Goal: Task Accomplishment & Management: Manage account settings

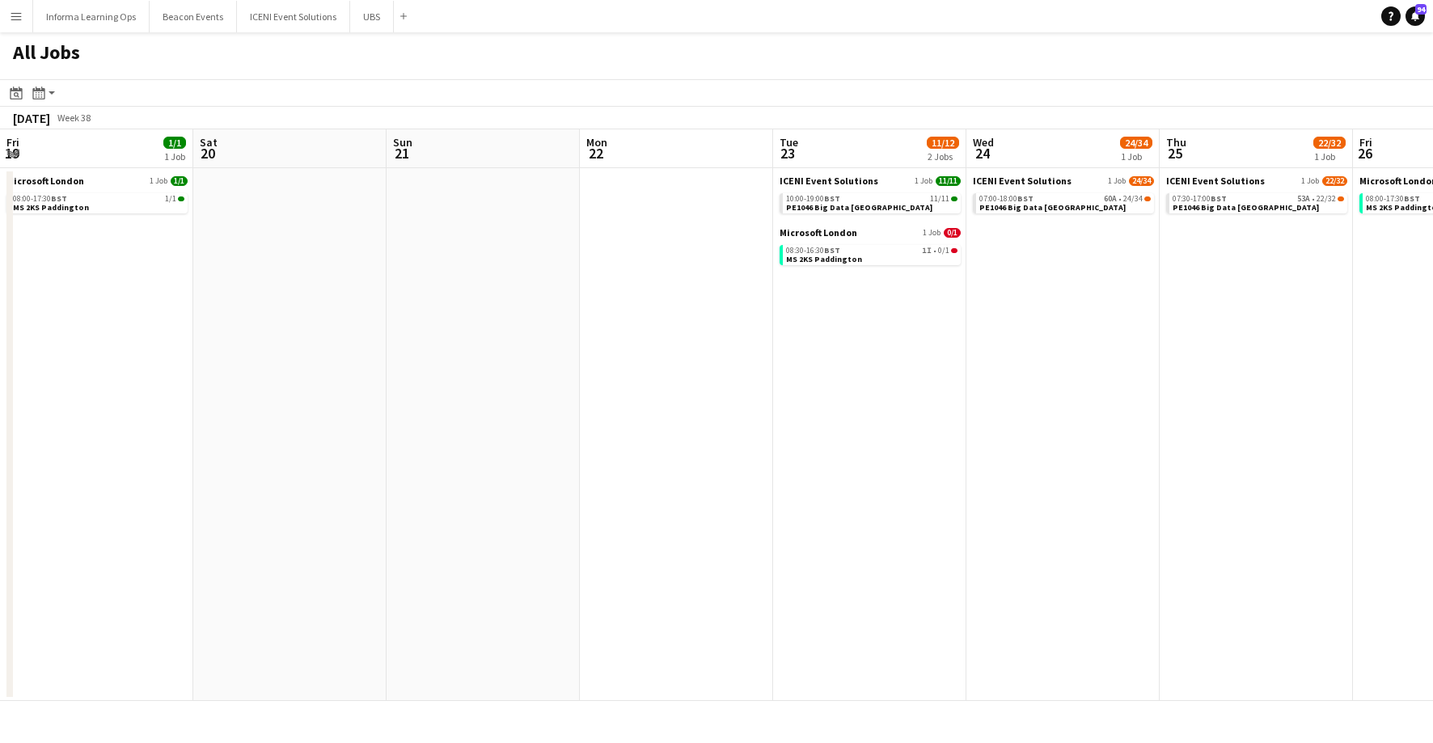
scroll to position [0, 560]
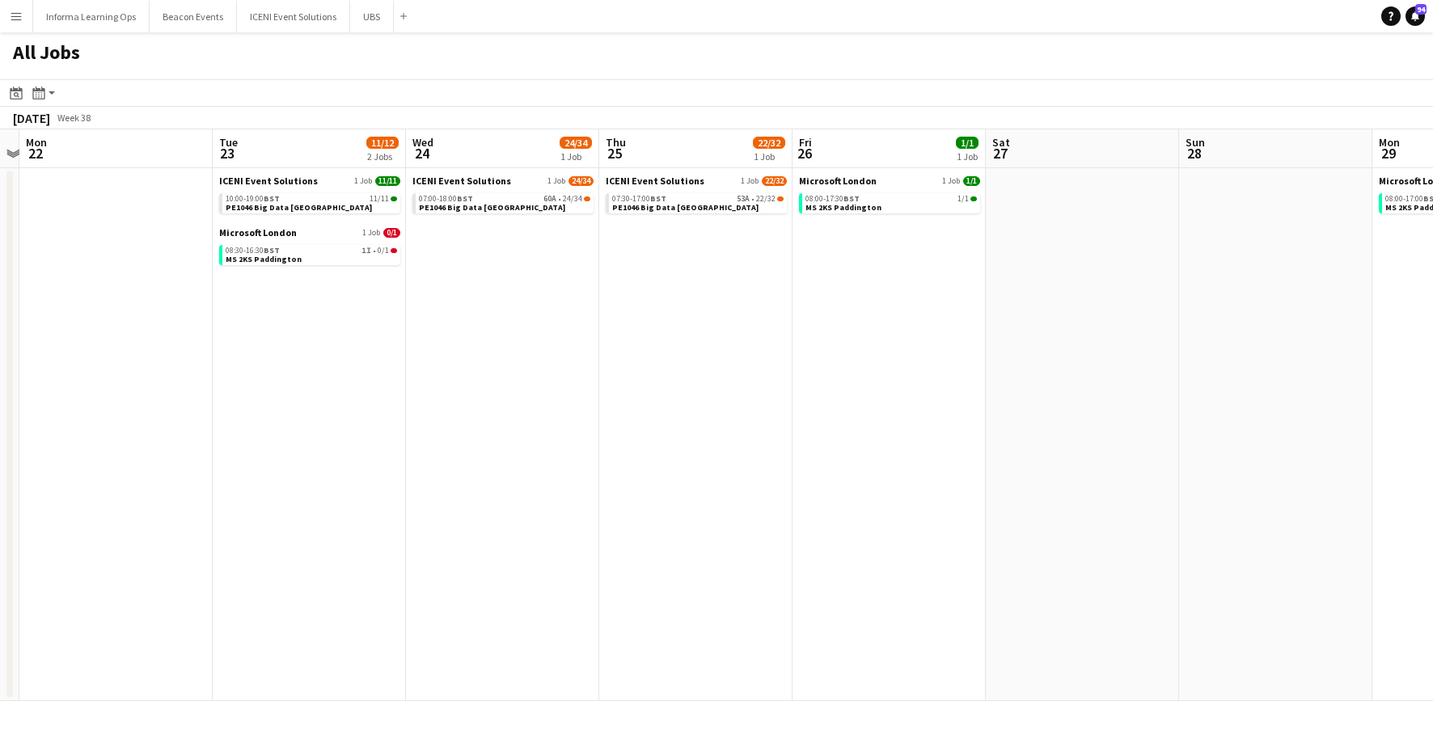
click at [15, 13] on app-icon "Menu" at bounding box center [16, 16] width 13 height 13
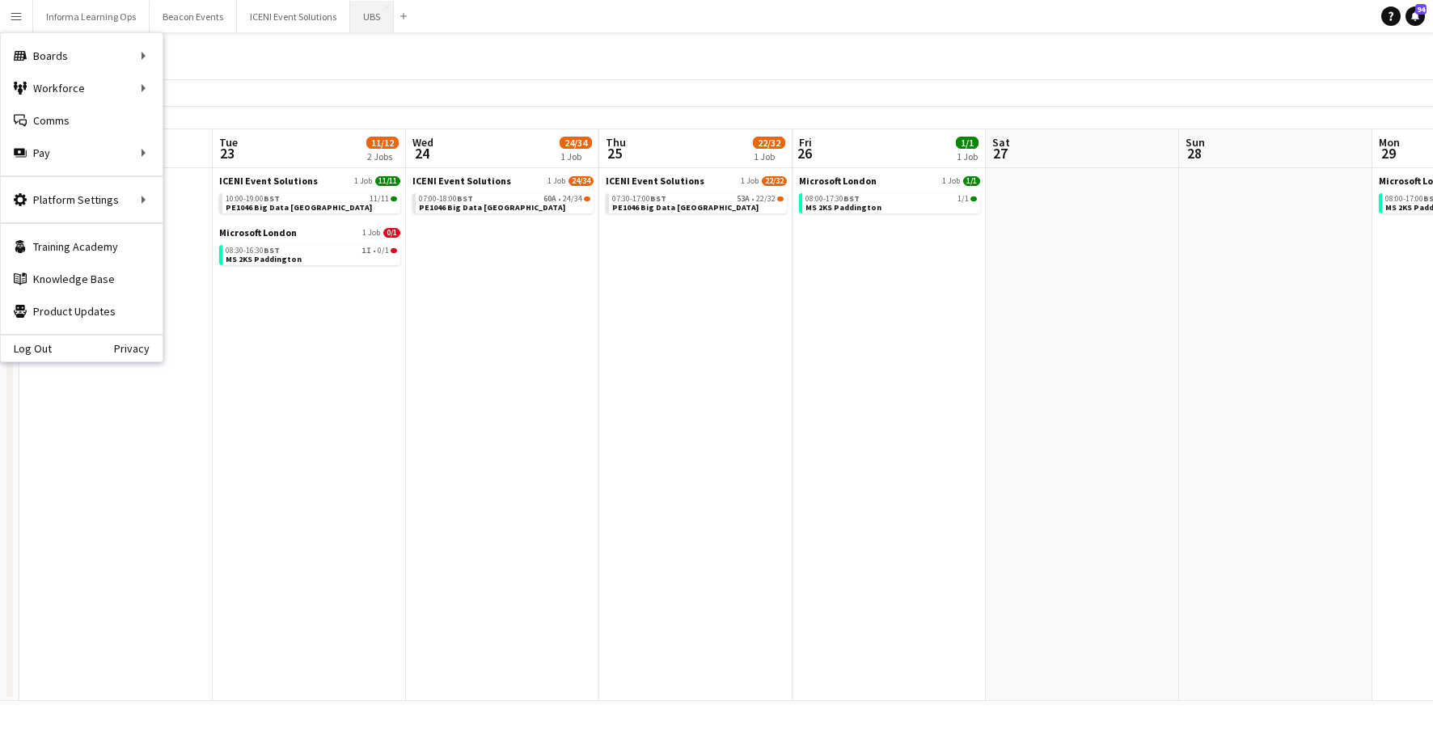
click at [370, 15] on button "UBS Close" at bounding box center [372, 17] width 44 height 32
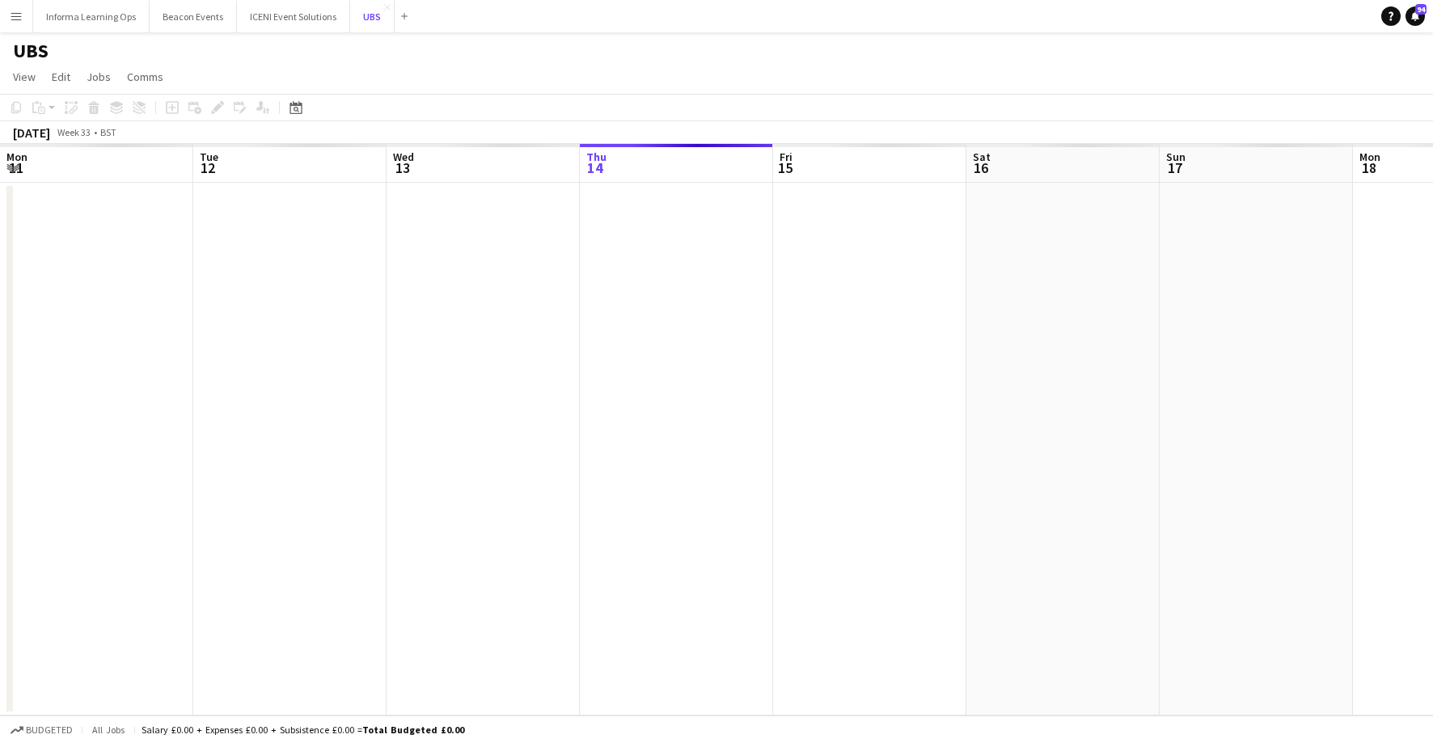
scroll to position [0, 387]
click at [294, 108] on icon at bounding box center [297, 110] width 6 height 6
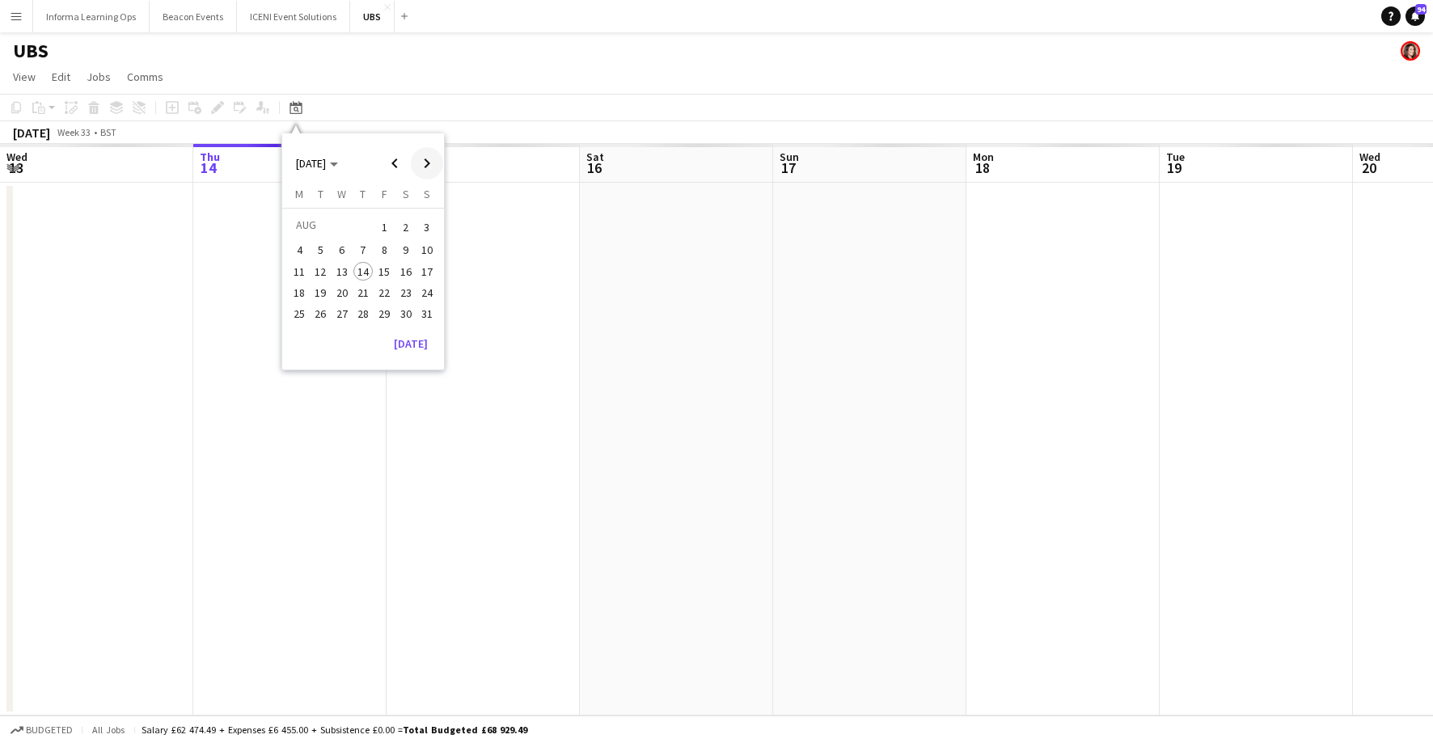
click at [430, 163] on span "Next month" at bounding box center [427, 163] width 32 height 32
click at [429, 163] on span "Next month" at bounding box center [427, 163] width 32 height 32
click at [319, 272] on span "11" at bounding box center [320, 271] width 19 height 19
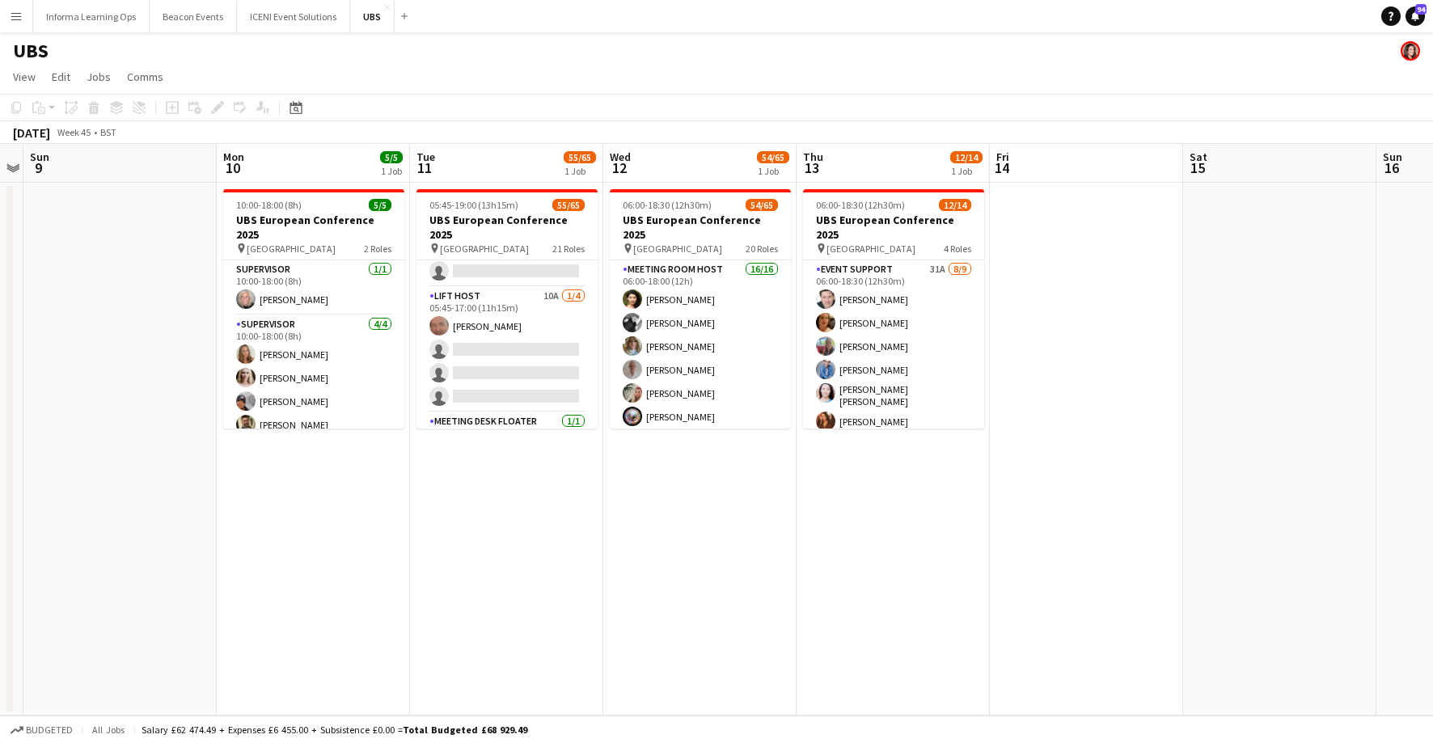
scroll to position [486, 0]
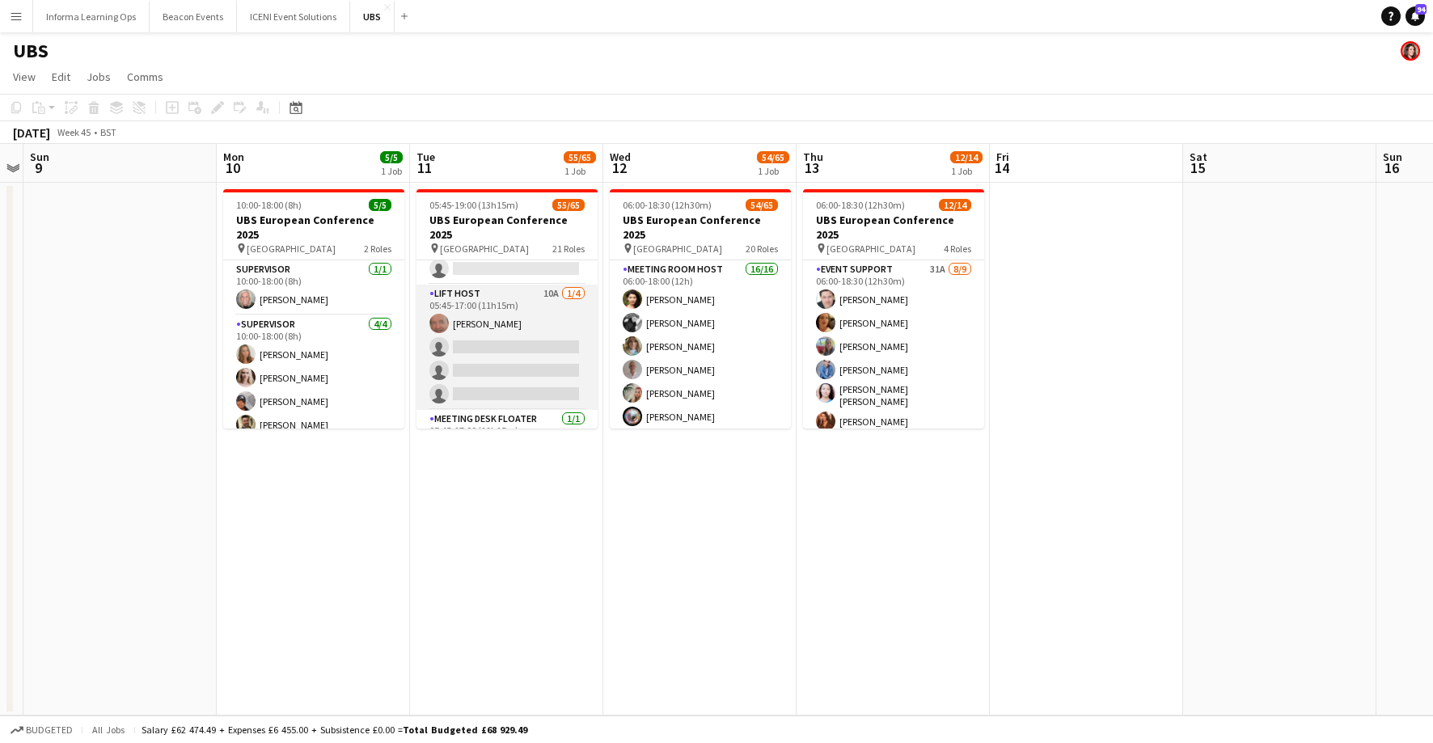
click at [518, 352] on app-card-role "Lift Host 10A [DATE] 05:45-17:00 (11h15m) [PERSON_NAME] single-neutral-actions …" at bounding box center [506, 347] width 181 height 125
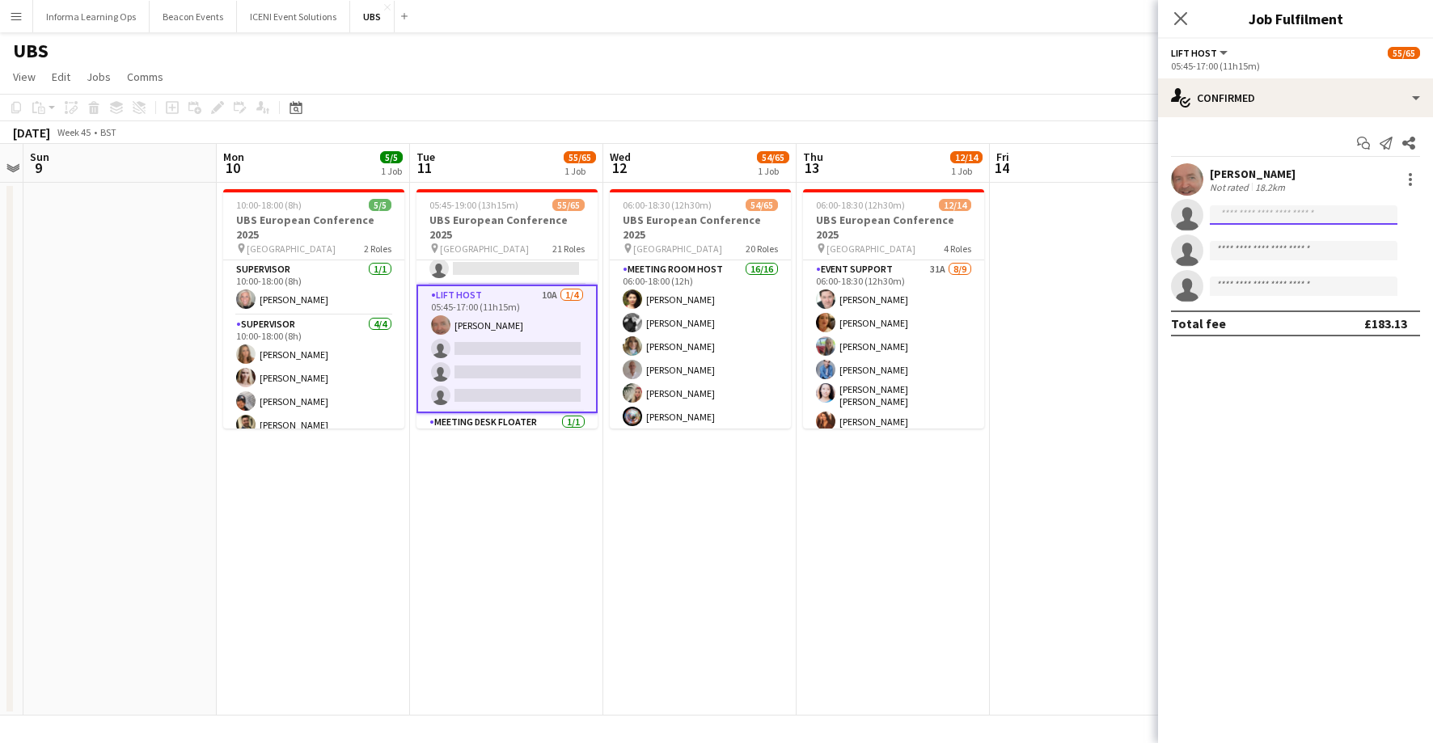
click at [1293, 215] on input at bounding box center [1304, 214] width 188 height 19
type input "****"
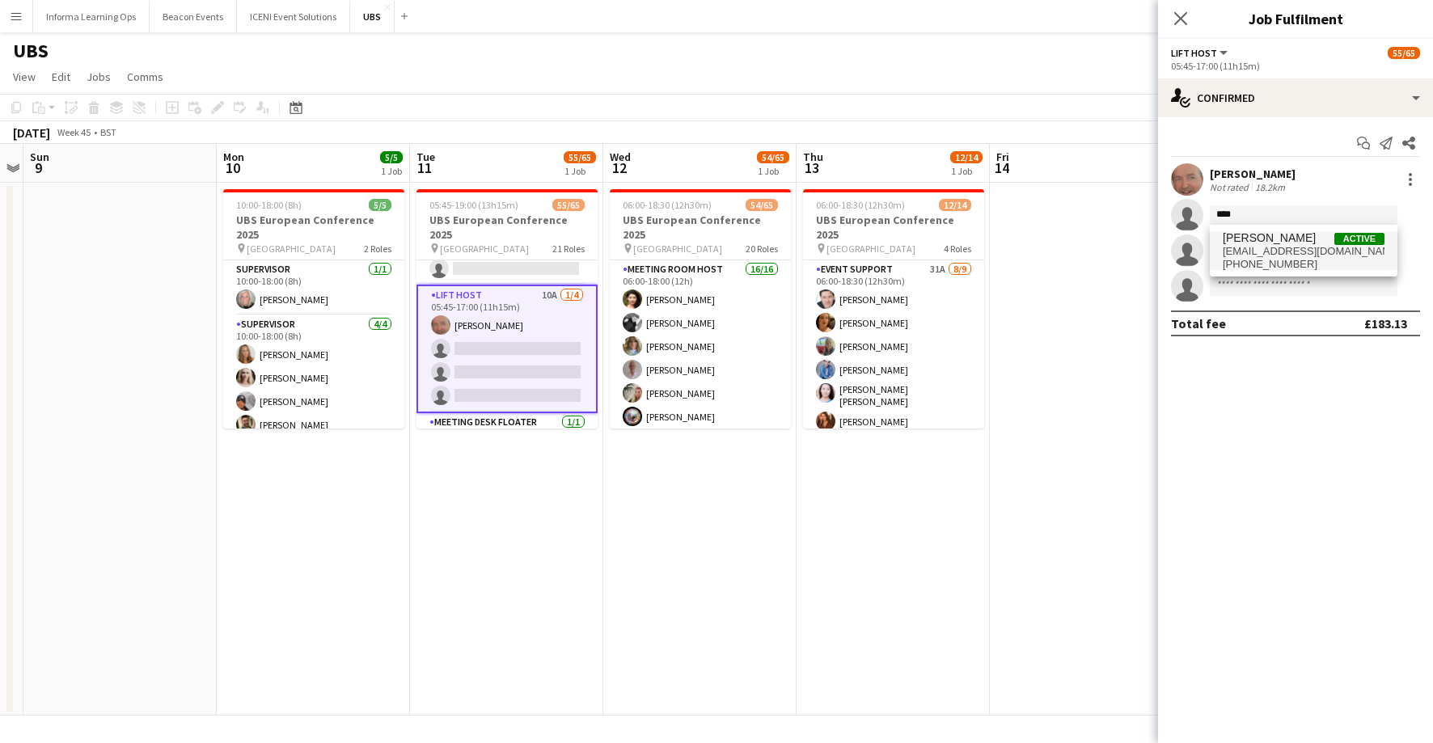
click at [1307, 251] on span "[EMAIL_ADDRESS][DOMAIN_NAME]" at bounding box center [1304, 251] width 162 height 13
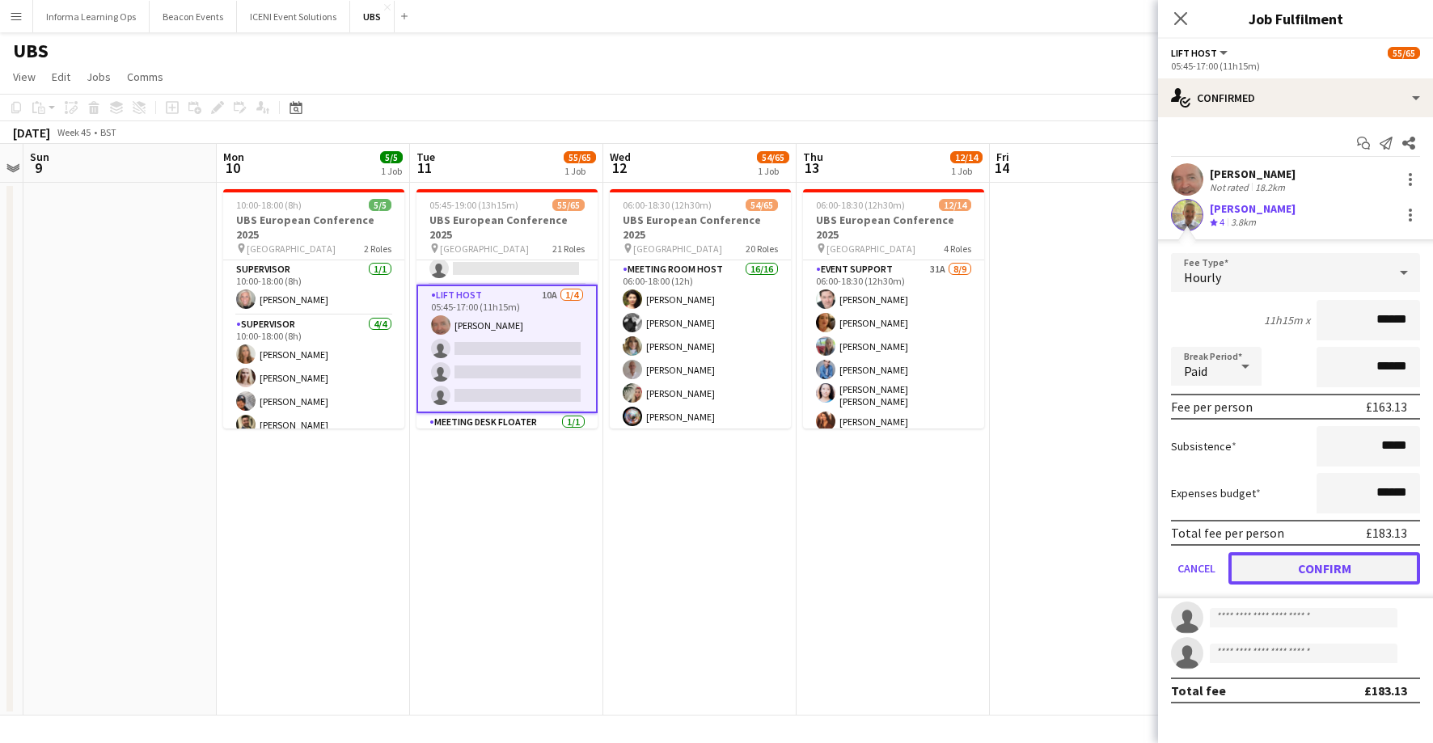
click at [1324, 572] on button "Confirm" at bounding box center [1324, 568] width 192 height 32
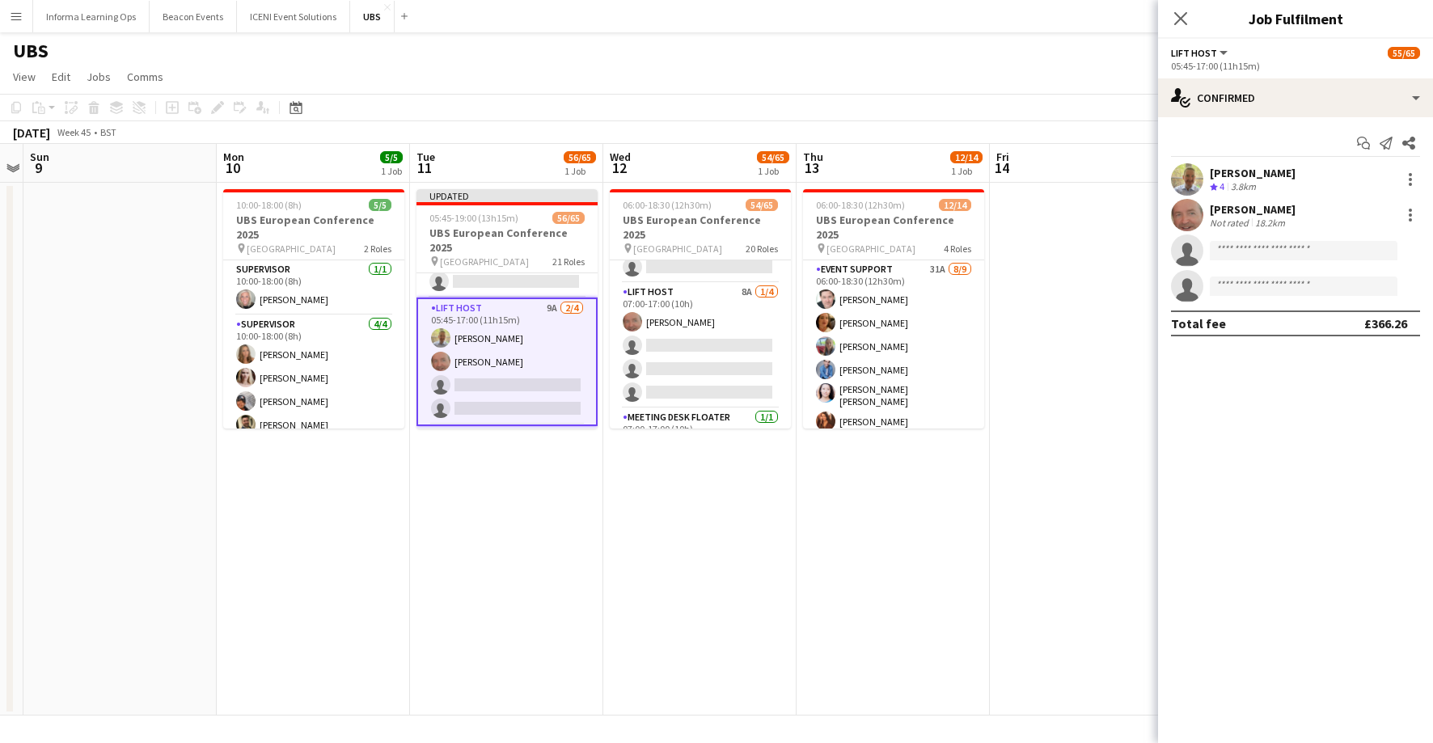
scroll to position [1072, 0]
click at [691, 365] on app-card-role "Lift Host 8A [DATE] 07:00-17:00 (10h) [PERSON_NAME] single-neutral-actions sing…" at bounding box center [700, 344] width 181 height 125
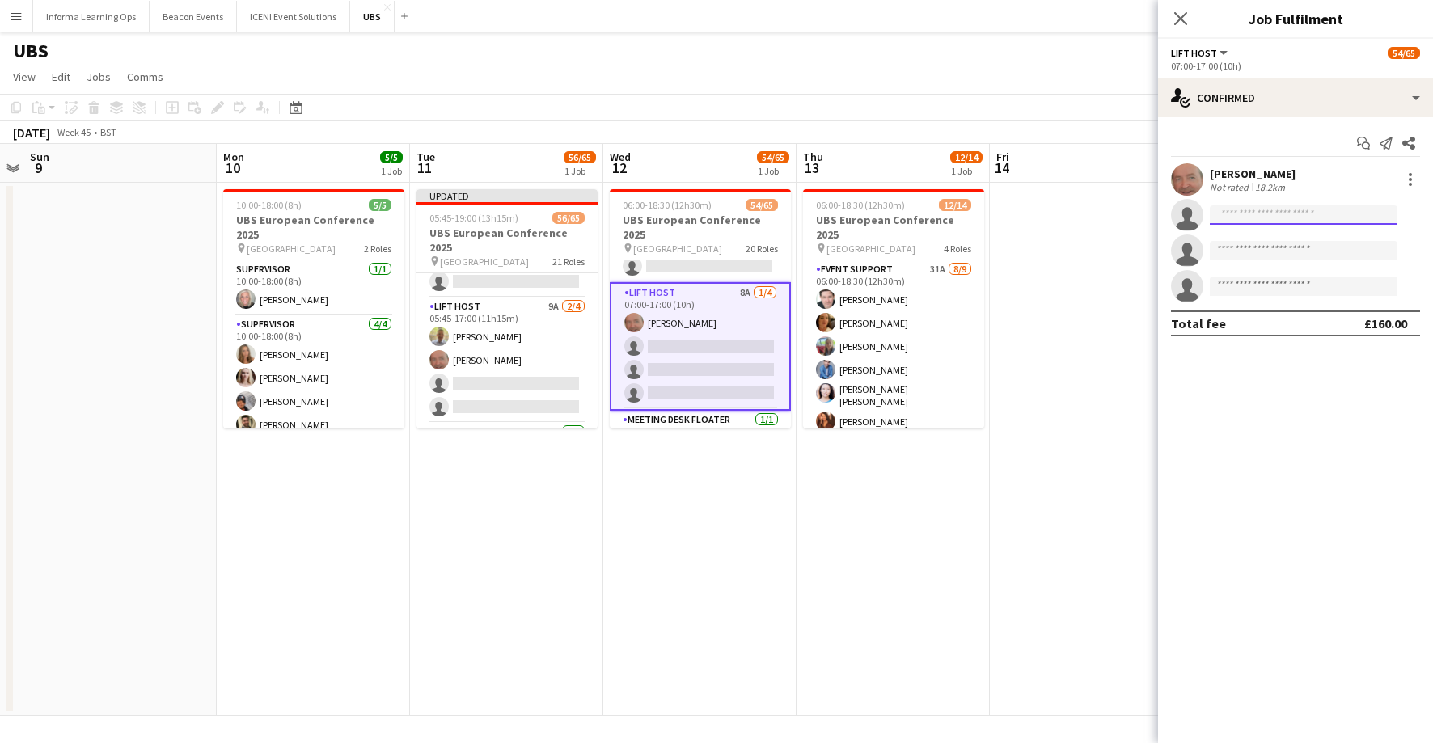
click at [1261, 208] on input at bounding box center [1304, 214] width 188 height 19
type input "****"
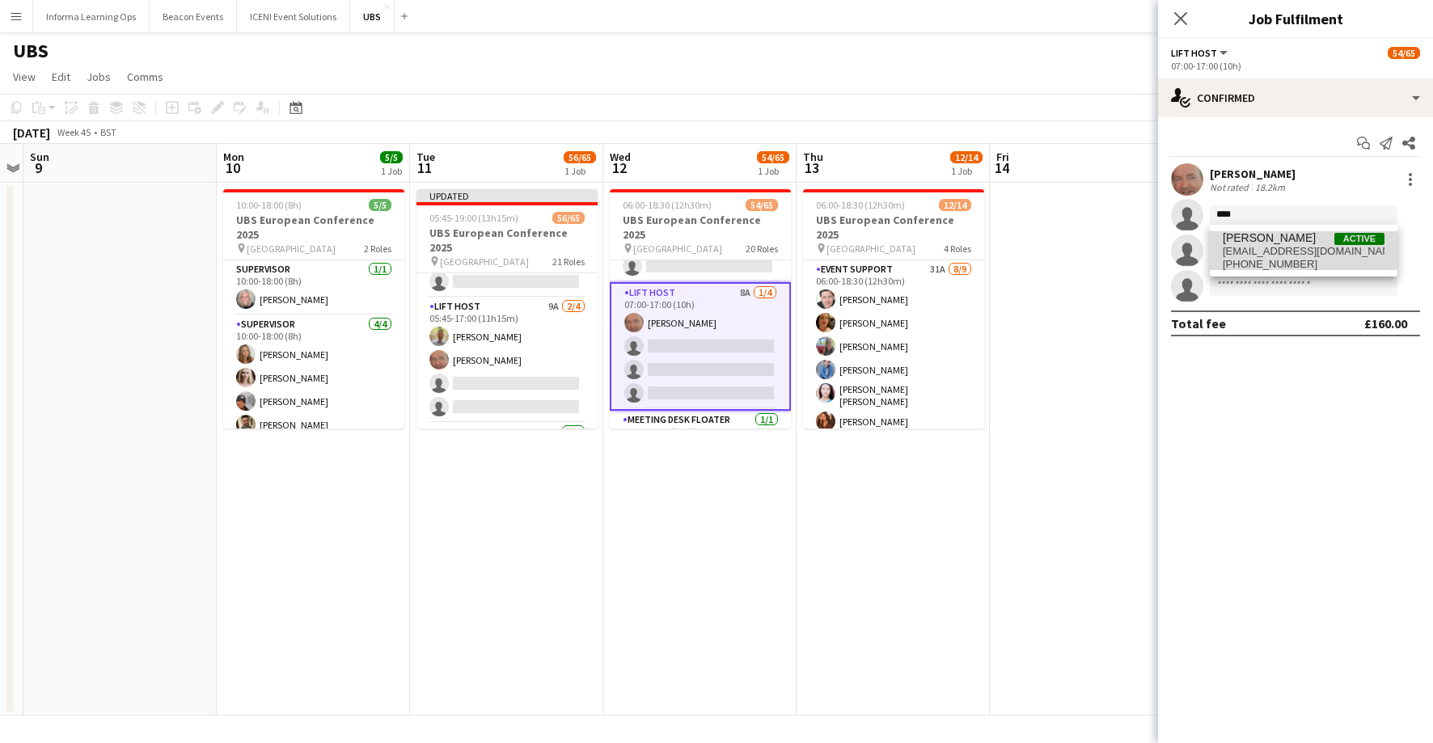
click at [1284, 245] on span "[EMAIL_ADDRESS][DOMAIN_NAME]" at bounding box center [1304, 251] width 162 height 13
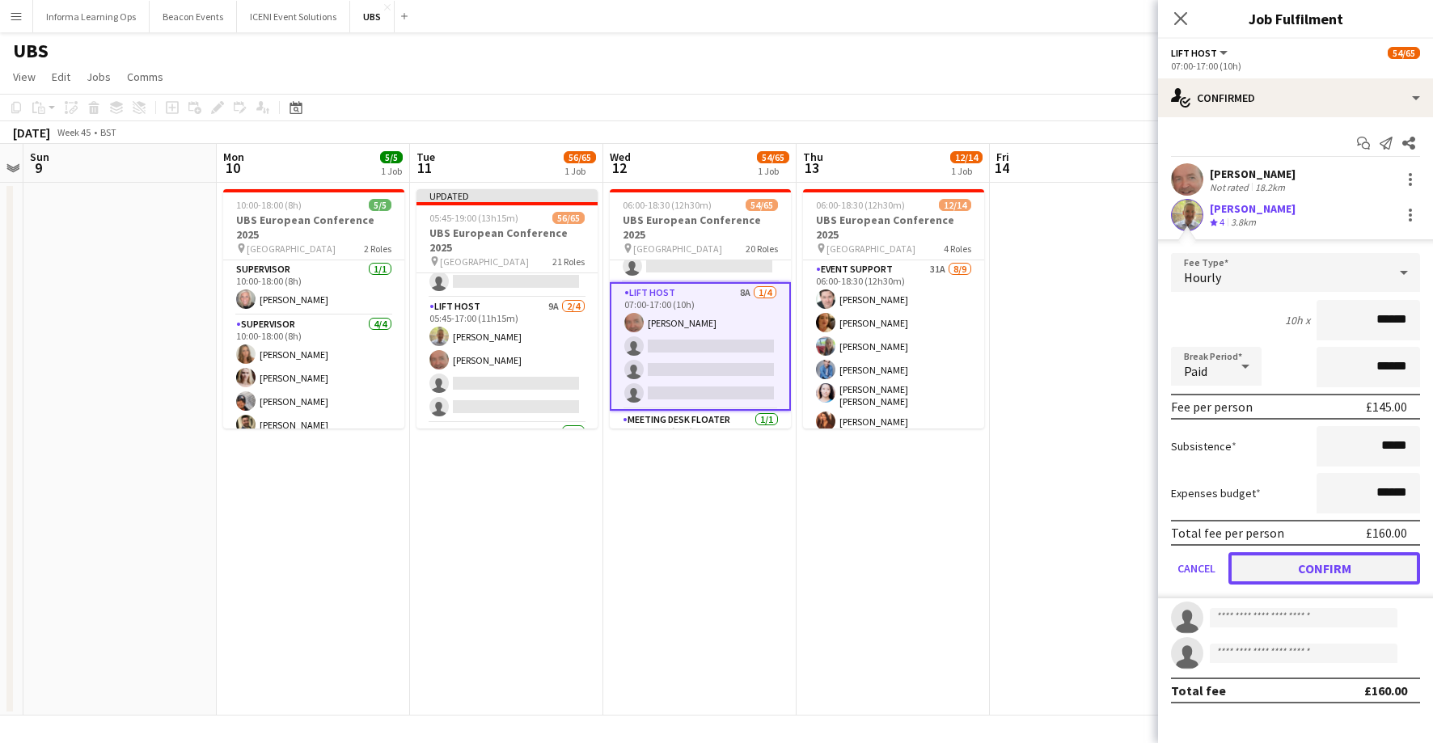
click at [1335, 573] on button "Confirm" at bounding box center [1324, 568] width 192 height 32
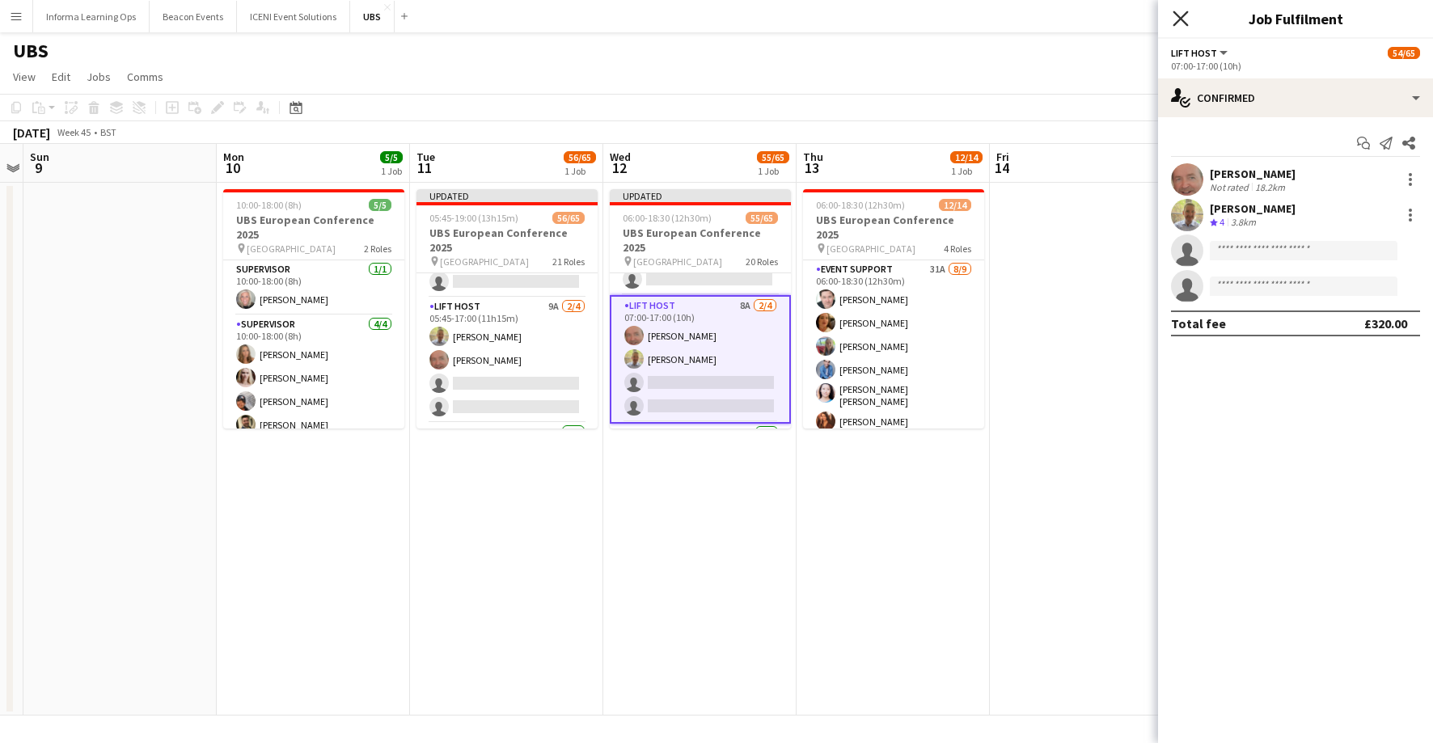
click at [1181, 16] on icon "Close pop-in" at bounding box center [1180, 18] width 15 height 15
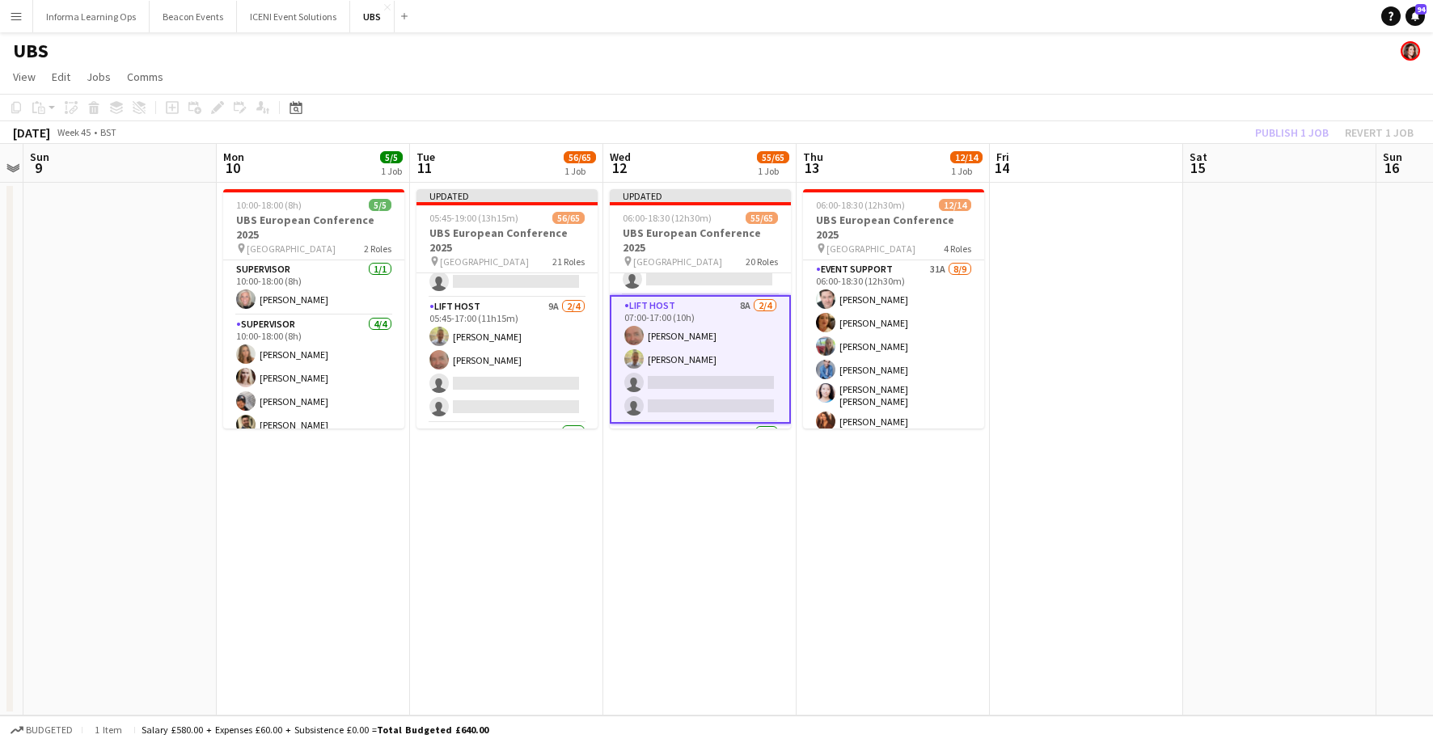
click at [1094, 72] on app-page-menu "View Day view expanded Day view collapsed Month view Date picker Jump to [DATE]…" at bounding box center [716, 78] width 1433 height 31
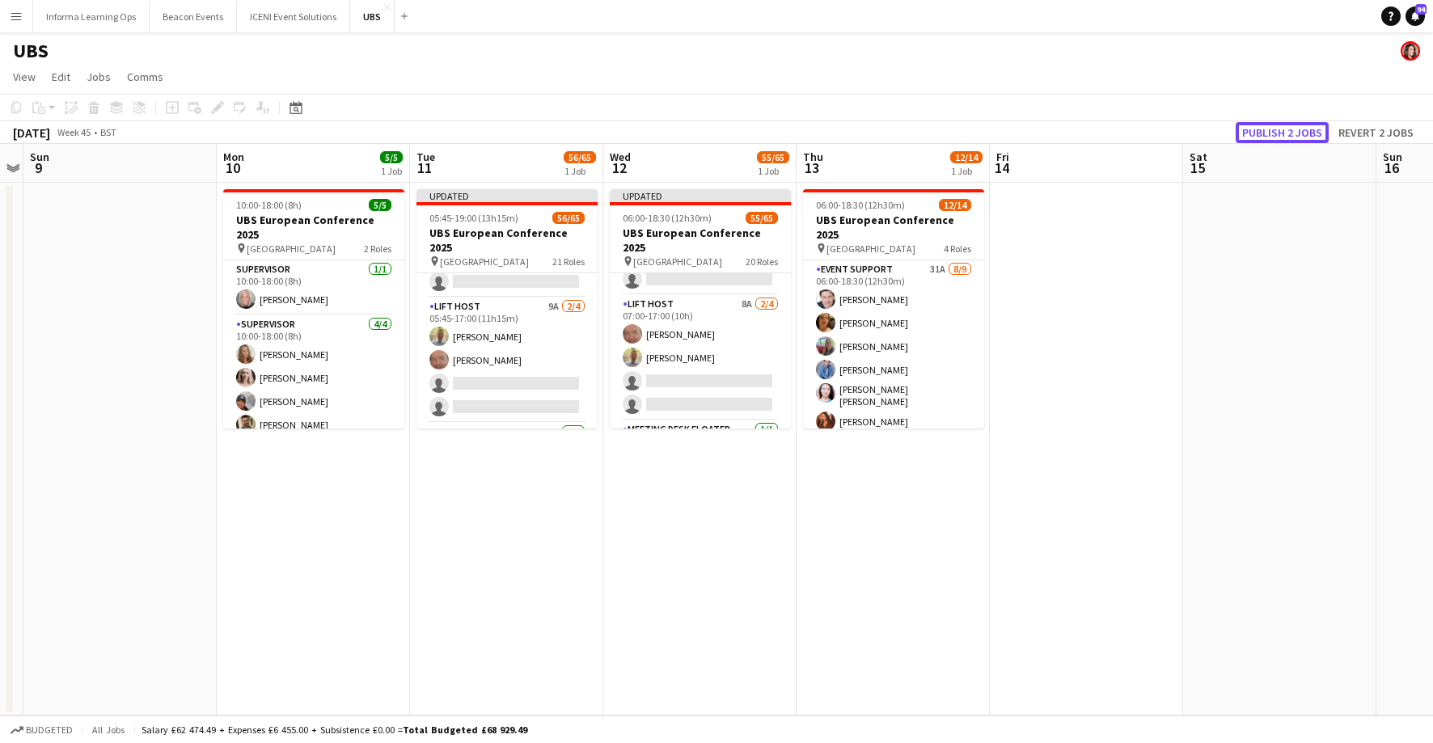
click at [1291, 132] on button "Publish 2 jobs" at bounding box center [1282, 132] width 93 height 21
